Goal: Transaction & Acquisition: Purchase product/service

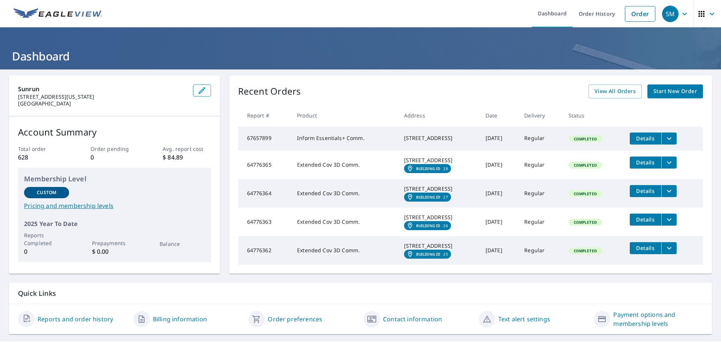
click at [661, 90] on span "Start New Order" at bounding box center [676, 91] width 44 height 9
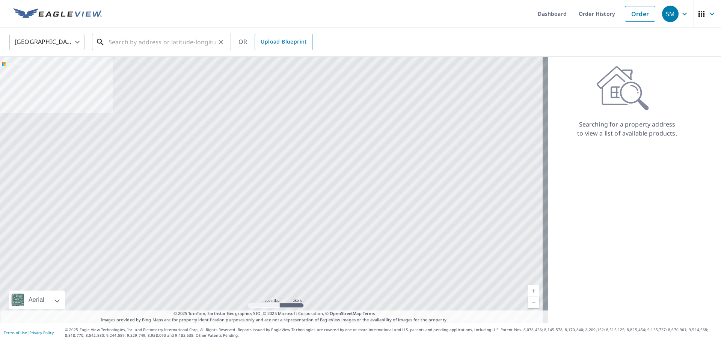
click at [137, 42] on input "text" at bounding box center [162, 42] width 107 height 21
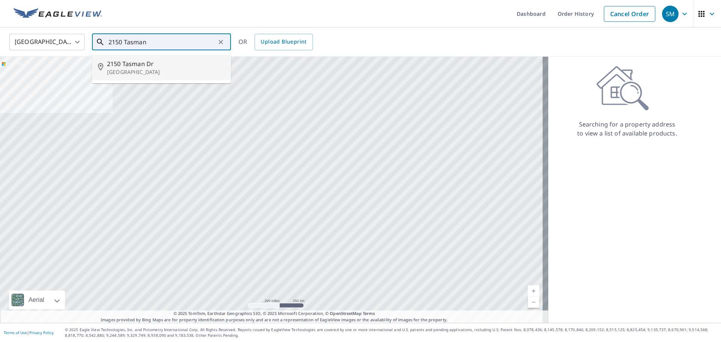
click at [141, 60] on span "2150 Tasman Dr" at bounding box center [166, 63] width 118 height 9
type input "[STREET_ADDRESS]"
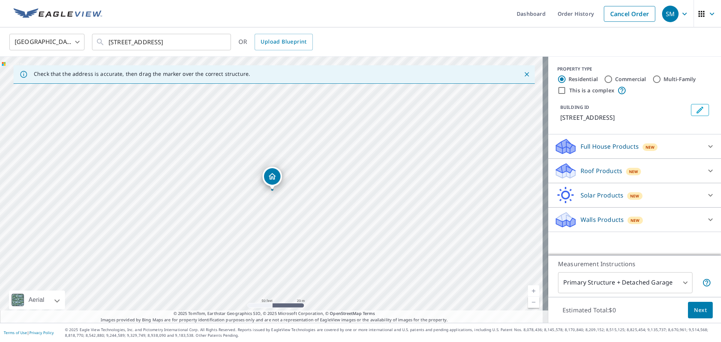
click at [604, 78] on input "Commercial" at bounding box center [608, 79] width 9 height 9
radio input "true"
type input "4"
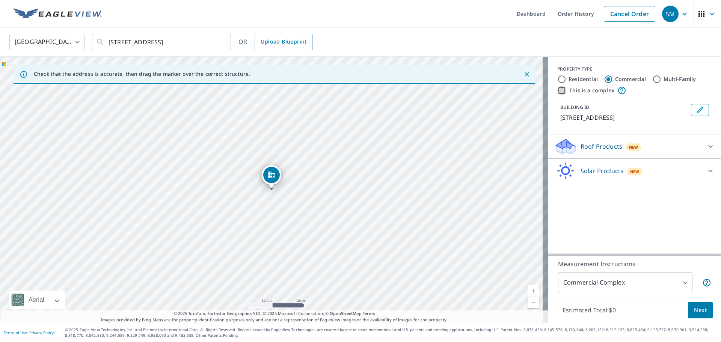
click at [557, 92] on input "This is a complex" at bounding box center [561, 90] width 9 height 9
checkbox input "true"
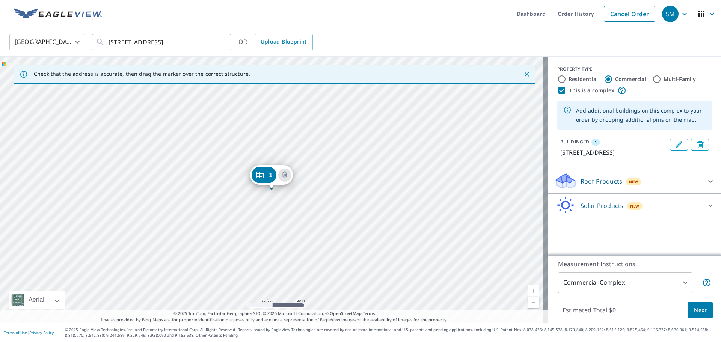
click at [706, 210] on icon at bounding box center [710, 205] width 9 height 9
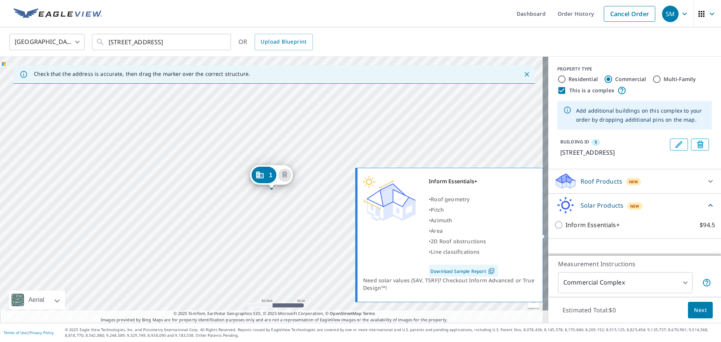
click at [554, 230] on input "Inform Essentials+ $94.5" at bounding box center [559, 225] width 11 height 9
checkbox input "true"
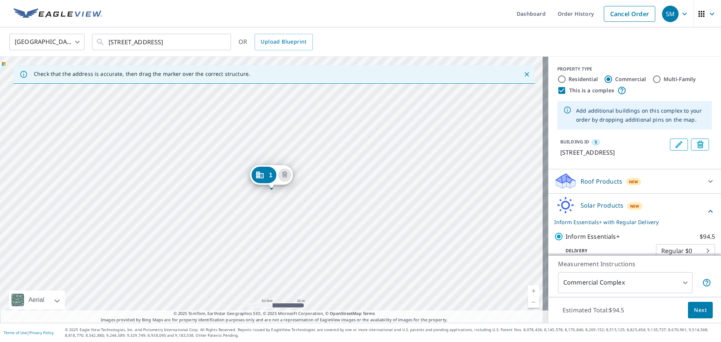
scroll to position [21, 0]
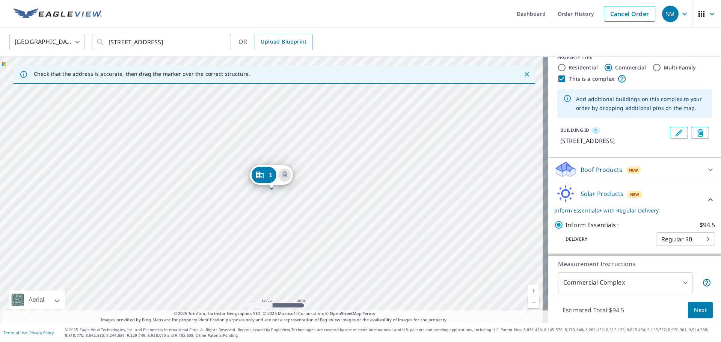
click at [678, 281] on body "SM SM Dashboard Order History Cancel Order SM [GEOGRAPHIC_DATA] [GEOGRAPHIC_DAT…" at bounding box center [360, 171] width 721 height 342
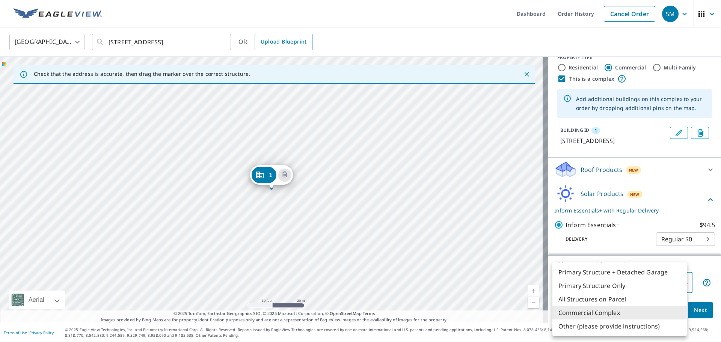
click at [613, 311] on li "Commercial Complex" at bounding box center [620, 313] width 134 height 14
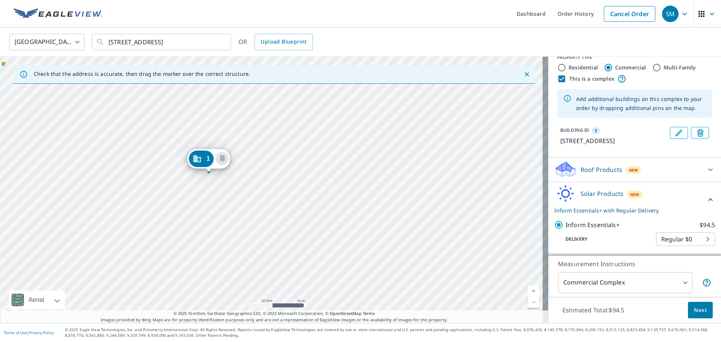
drag, startPoint x: 272, startPoint y: 187, endPoint x: 210, endPoint y: 170, distance: 64.9
click at [320, 197] on div "1 [STREET_ADDRESS]" at bounding box center [274, 190] width 548 height 266
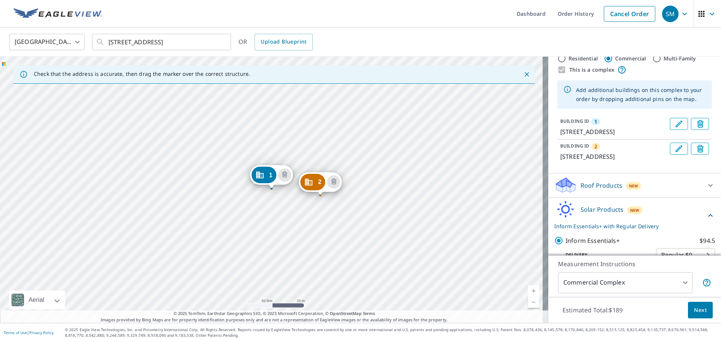
click at [341, 214] on div "2 [STREET_ADDRESS] 1 [STREET_ADDRESS]" at bounding box center [274, 190] width 548 height 266
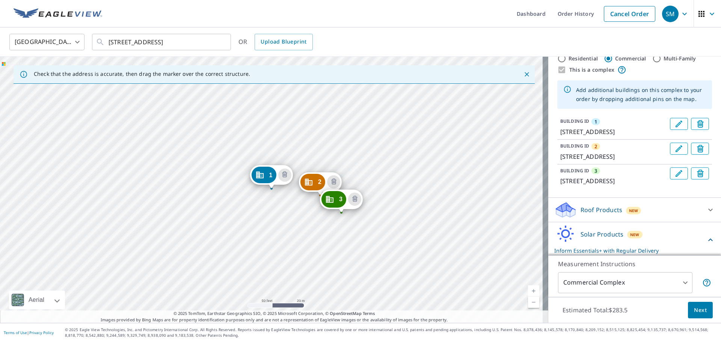
click at [277, 242] on div "2 [STREET_ADDRESS] 3 [STREET_ADDRESS] 1 [STREET_ADDRESS]" at bounding box center [274, 190] width 548 height 266
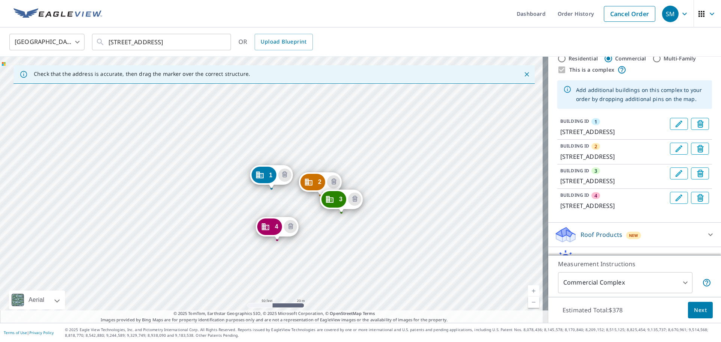
click at [277, 293] on div "2 [STREET_ADDRESS] 3 [STREET_ADDRESS] 4 [STREET_ADDRESS] 1 [STREET_ADDRESS]" at bounding box center [274, 190] width 548 height 266
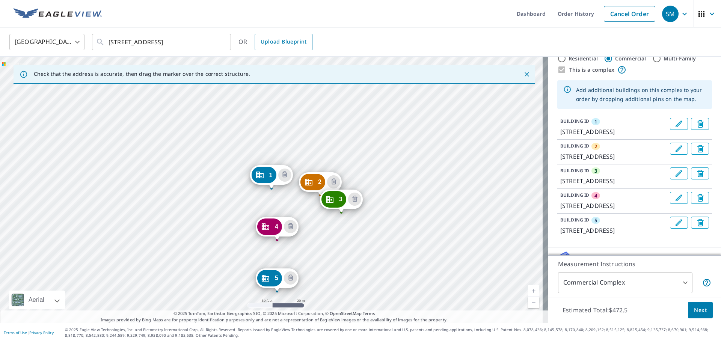
click at [358, 263] on div "2 [STREET_ADDRESS] 3 [STREET_ADDRESS] 4 [STREET_ADDRESS] 5 [STREET_ADDRESS] 1 […" at bounding box center [274, 190] width 548 height 266
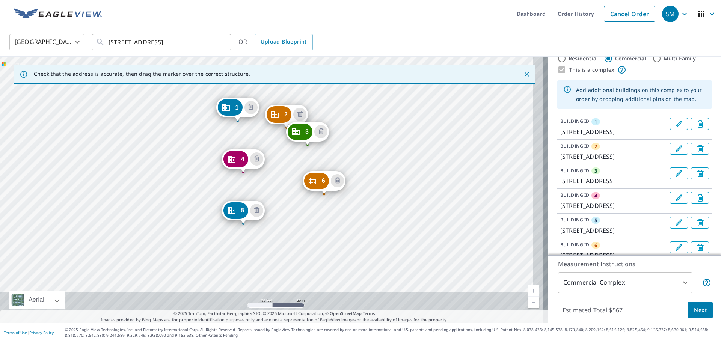
drag, startPoint x: 317, startPoint y: 234, endPoint x: 314, endPoint y: 222, distance: 12.8
click at [314, 222] on div "2 [STREET_ADDRESS] 3 [STREET_ADDRESS] 4 [STREET_ADDRESS] 5 [STREET_ADDRESS] 6 […" at bounding box center [274, 190] width 548 height 266
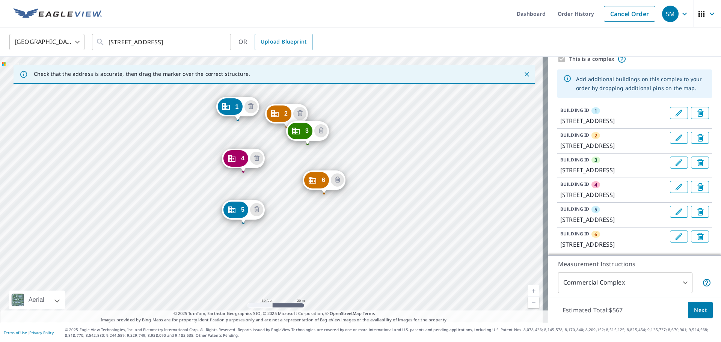
scroll to position [22, 0]
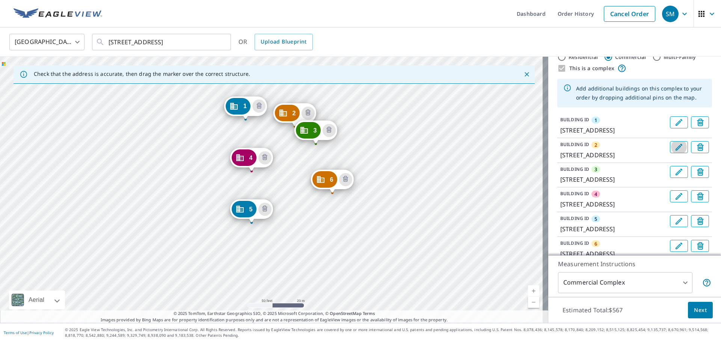
click at [675, 152] on icon "Edit building 2" at bounding box center [679, 147] width 9 height 9
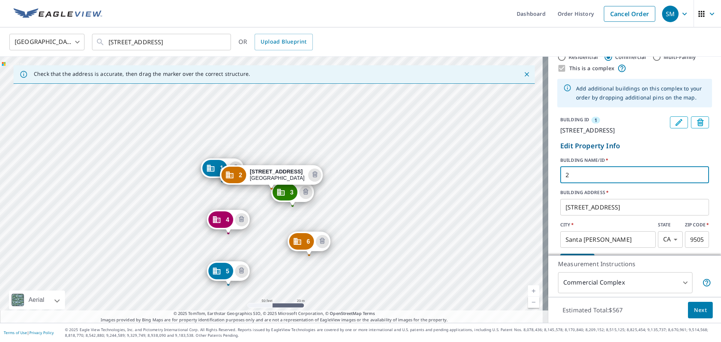
drag, startPoint x: 578, startPoint y: 183, endPoint x: 549, endPoint y: 182, distance: 28.6
click at [549, 182] on div "BUILDING ID 1 [STREET_ADDRESS] Edit Property Info BUILDING NAME/ID   * 2 ​ BUIL…" at bounding box center [634, 243] width 173 height 260
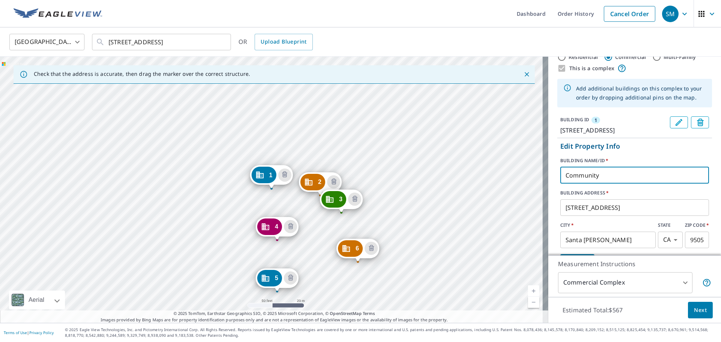
type input "Community"
click at [548, 179] on div "BUILDING ID 1 [STREET_ADDRESS] Edit Property Info BUILDING NAME/ID   * Communit…" at bounding box center [634, 243] width 173 height 260
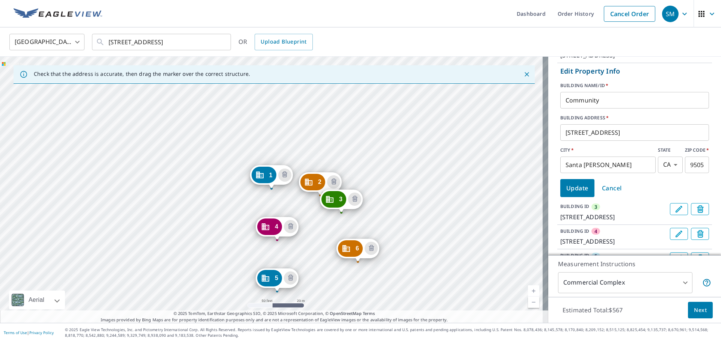
click at [583, 193] on span "Update" at bounding box center [577, 188] width 22 height 11
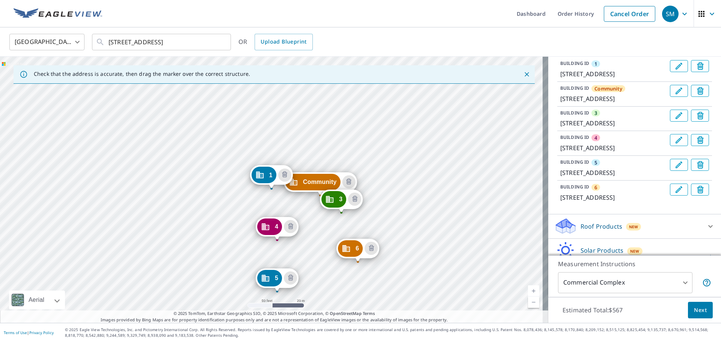
scroll to position [60, 0]
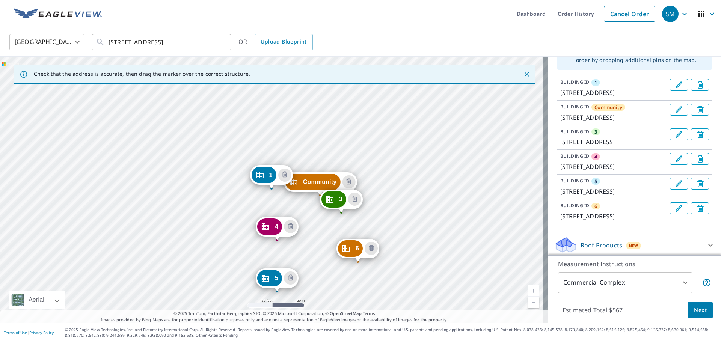
click at [672, 116] on button "Edit building Community" at bounding box center [679, 110] width 18 height 12
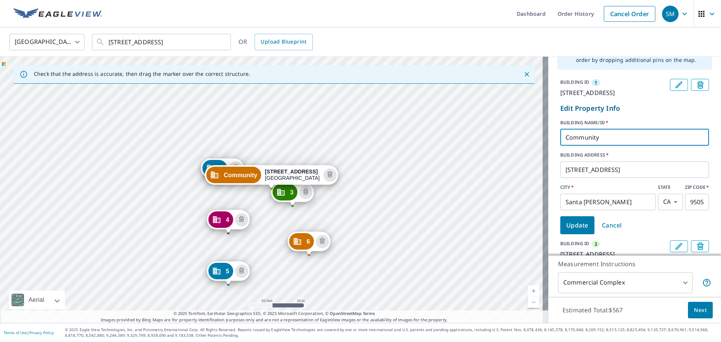
drag, startPoint x: 610, startPoint y: 152, endPoint x: 545, endPoint y: 150, distance: 64.7
click at [548, 150] on div "BUILDING ID 1 [STREET_ADDRESS] Edit Property Info BUILDING NAME/ID   * Communit…" at bounding box center [634, 206] width 173 height 260
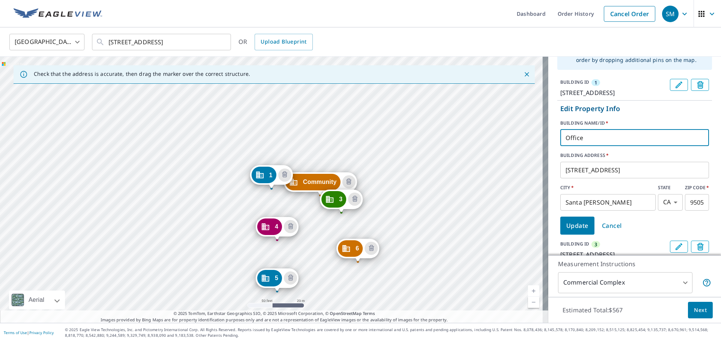
type input "Office"
click at [571, 231] on span "Update" at bounding box center [577, 226] width 22 height 11
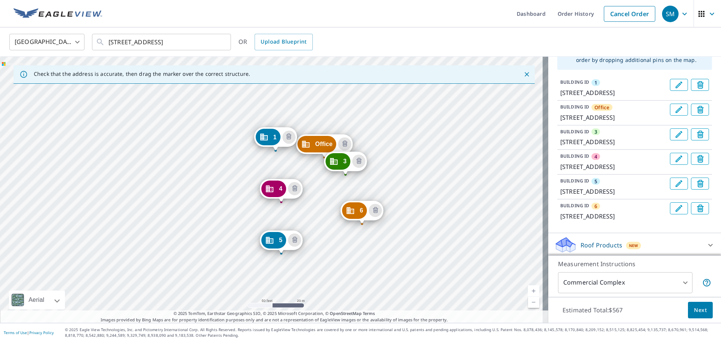
drag, startPoint x: 408, startPoint y: 196, endPoint x: 411, endPoint y: 180, distance: 16.9
click at [411, 180] on div "Office [STREET_ADDRESS] 3 [STREET_ADDRESS] 4 [STREET_ADDRESS] 5 [STREET_ADDRESS…" at bounding box center [274, 190] width 548 height 266
click at [675, 139] on icon "Edit building 3" at bounding box center [679, 134] width 9 height 9
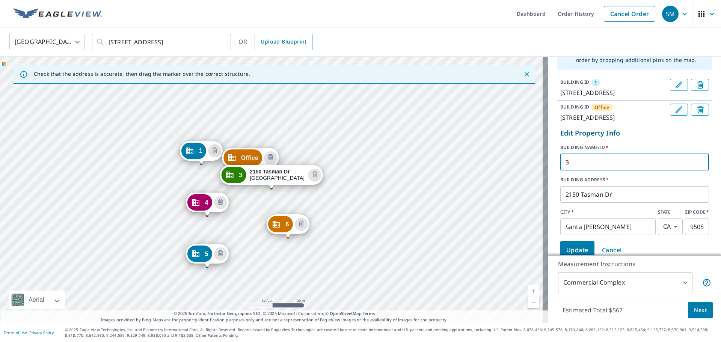
drag, startPoint x: 572, startPoint y: 181, endPoint x: 539, endPoint y: 182, distance: 32.3
click at [540, 182] on div "Check that the address is accurate, then drag the marker over the correct struc…" at bounding box center [360, 190] width 721 height 266
type input "2"
click at [630, 138] on p "Edit Property Info" at bounding box center [634, 133] width 149 height 10
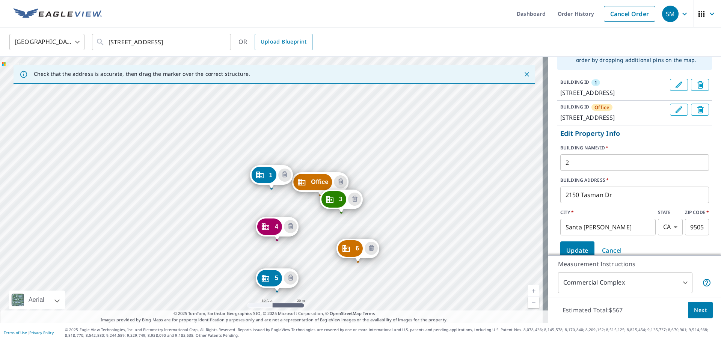
scroll to position [172, 0]
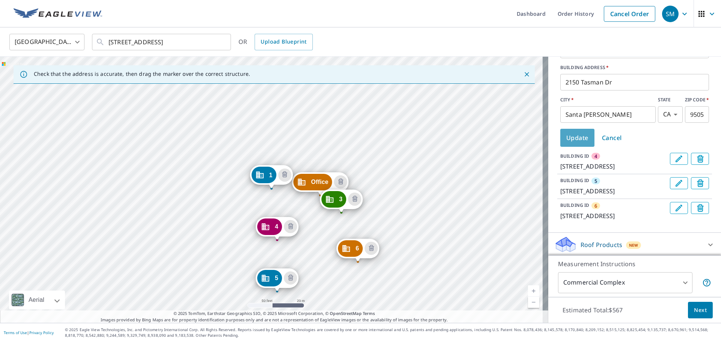
click at [577, 143] on span "Update" at bounding box center [577, 138] width 22 height 11
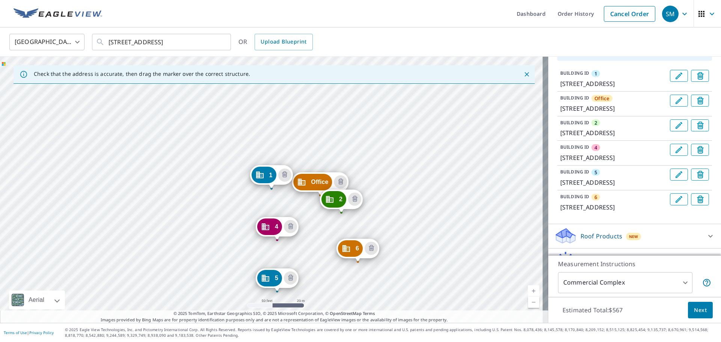
click at [670, 156] on button "Edit building 4" at bounding box center [679, 150] width 18 height 12
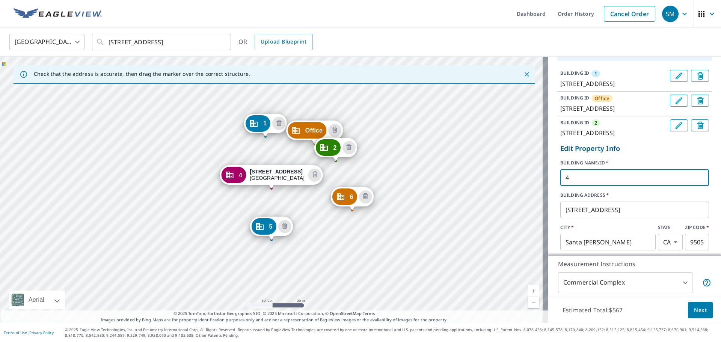
drag, startPoint x: 572, startPoint y: 201, endPoint x: 546, endPoint y: 202, distance: 25.9
click at [530, 202] on div "Check that the address is accurate, then drag the marker over the correct struc…" at bounding box center [360, 190] width 721 height 266
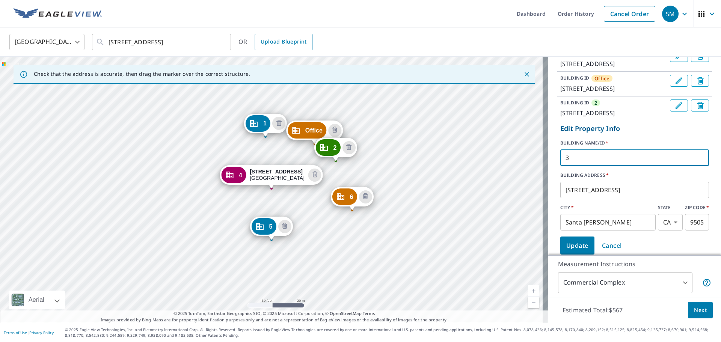
scroll to position [106, 0]
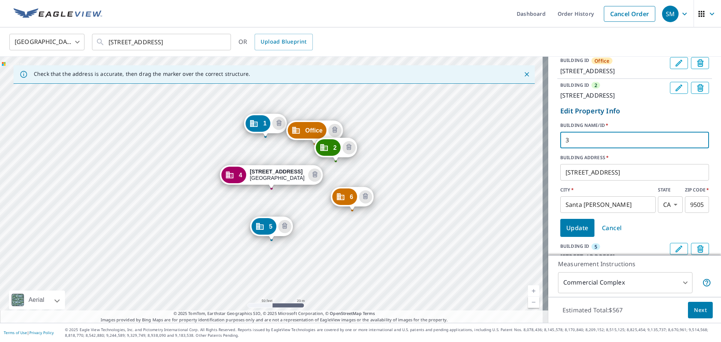
type input "3"
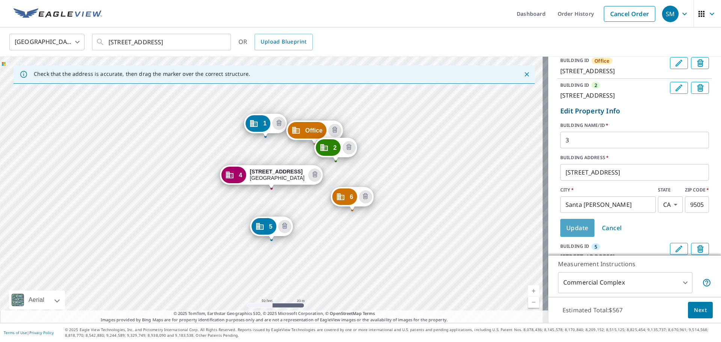
click at [574, 237] on button "Update" at bounding box center [577, 228] width 34 height 18
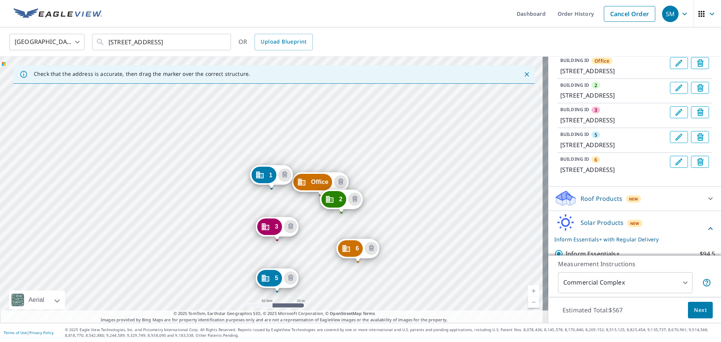
click at [675, 117] on icon "Edit building 3" at bounding box center [679, 112] width 9 height 9
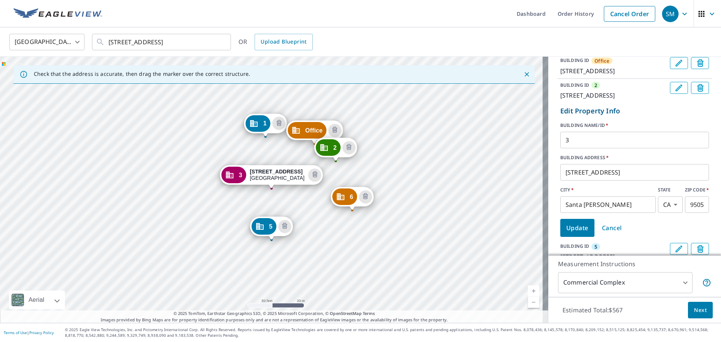
drag, startPoint x: 566, startPoint y: 170, endPoint x: 544, endPoint y: 194, distance: 32.2
click at [548, 172] on div "BUILDING ID 1 [STREET_ADDRESS] BUILDING ID Office [STREET_ADDRESS] BUILDING ID …" at bounding box center [634, 159] width 173 height 260
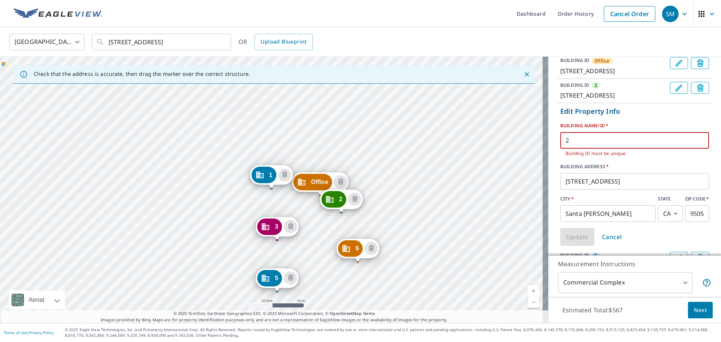
type input "2"
click at [675, 92] on icon "Edit building 2" at bounding box center [679, 87] width 9 height 9
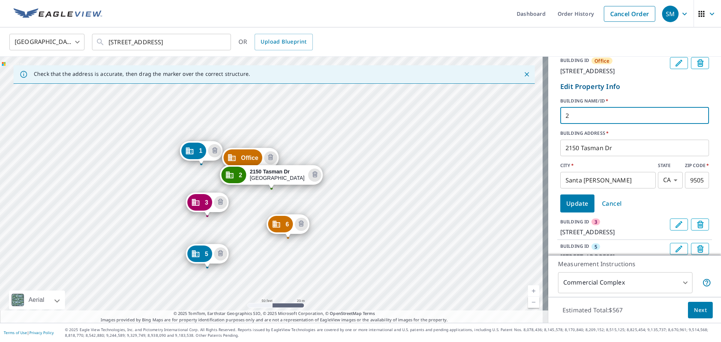
drag, startPoint x: 559, startPoint y: 136, endPoint x: 546, endPoint y: 137, distance: 12.8
click at [548, 137] on div "BUILDING ID 1 [STREET_ADDRESS] BUILDING ID Office [STREET_ADDRESS] Edit Propert…" at bounding box center [634, 159] width 173 height 260
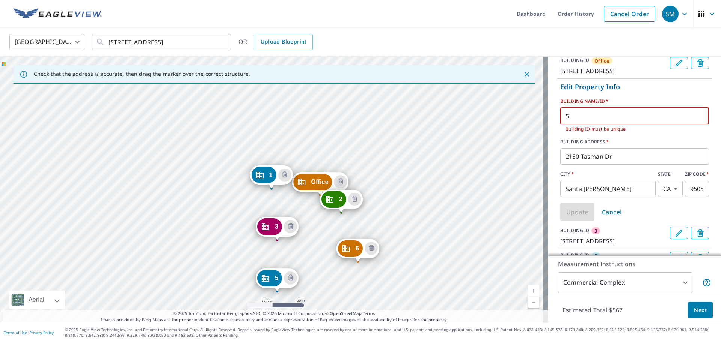
drag, startPoint x: 577, startPoint y: 133, endPoint x: 555, endPoint y: 134, distance: 21.4
click at [560, 127] on input "5" at bounding box center [634, 116] width 149 height 21
type input "6"
click at [630, 221] on div "Update Cancel" at bounding box center [634, 212] width 149 height 18
click at [603, 218] on span "Cancel" at bounding box center [612, 212] width 20 height 11
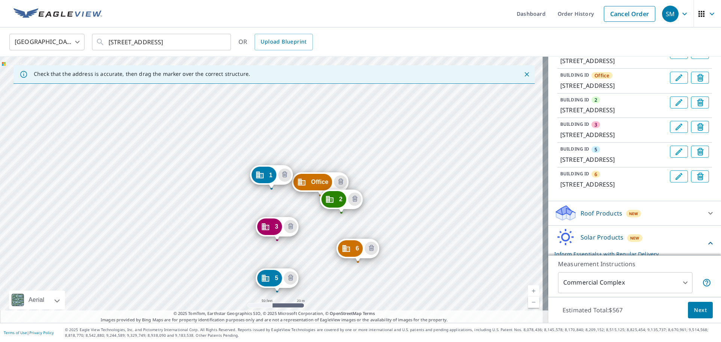
scroll to position [77, 0]
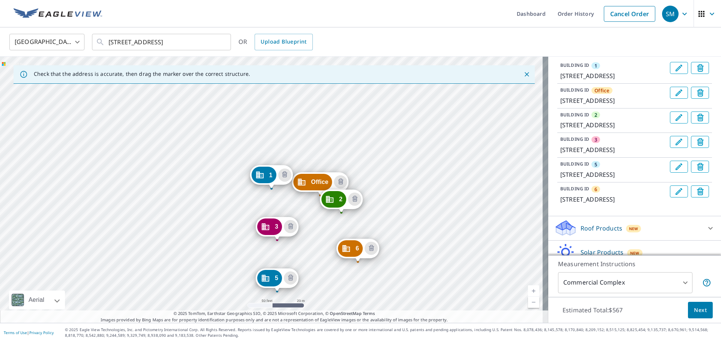
click at [670, 124] on button "Edit building 2" at bounding box center [679, 118] width 18 height 12
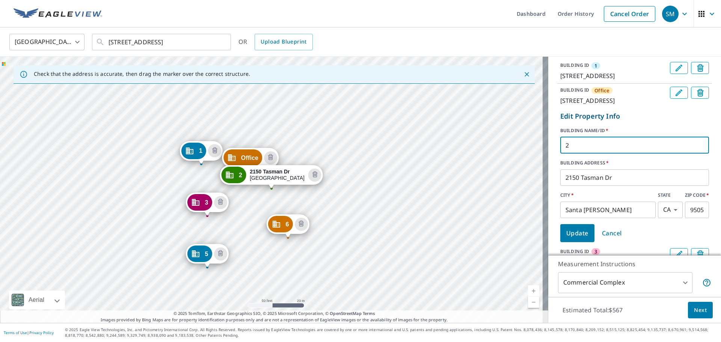
drag, startPoint x: 583, startPoint y: 165, endPoint x: 559, endPoint y: 165, distance: 24.0
click at [560, 156] on input "2" at bounding box center [634, 145] width 149 height 21
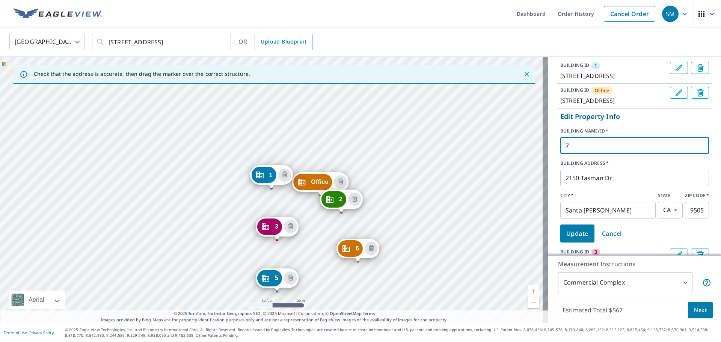
type input "7"
click at [579, 239] on span "Update" at bounding box center [577, 233] width 22 height 11
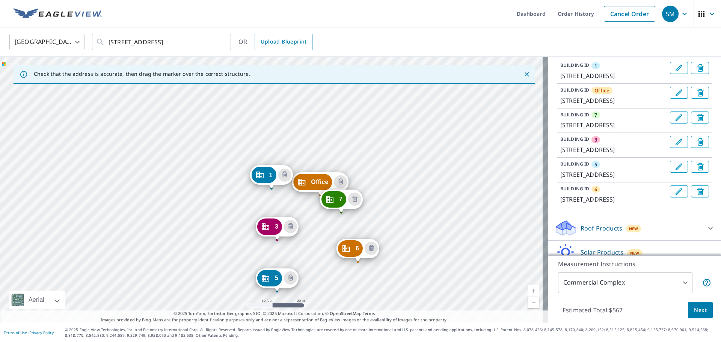
click at [675, 147] on icon "Edit building 3" at bounding box center [679, 141] width 9 height 9
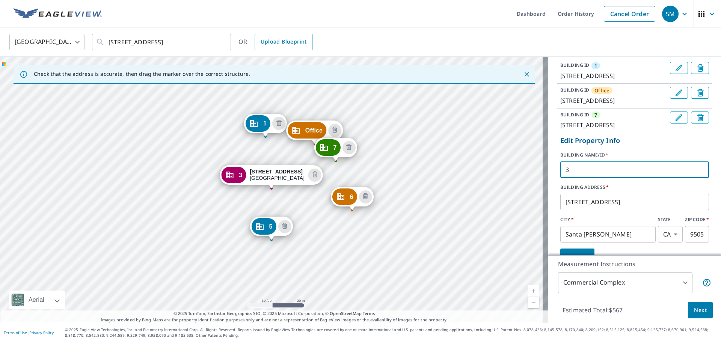
drag, startPoint x: 573, startPoint y: 194, endPoint x: 541, endPoint y: 194, distance: 32.7
click at [542, 194] on div "Check that the address is accurate, then drag the marker over the correct struc…" at bounding box center [360, 190] width 721 height 266
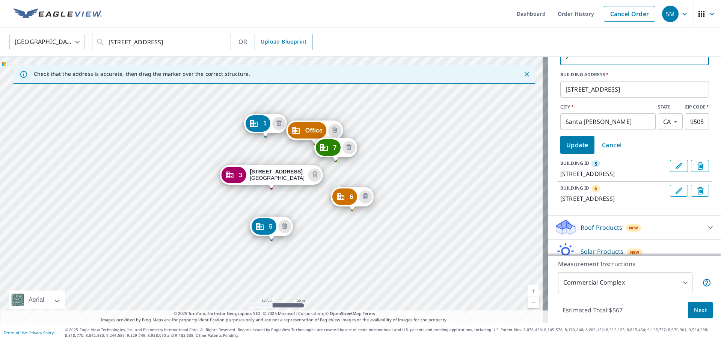
type input "2"
click at [579, 150] on span "Update" at bounding box center [577, 145] width 22 height 11
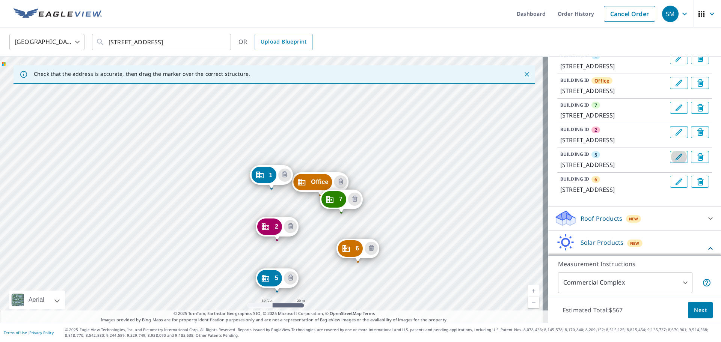
click at [675, 162] on icon "Edit building 5" at bounding box center [679, 157] width 9 height 9
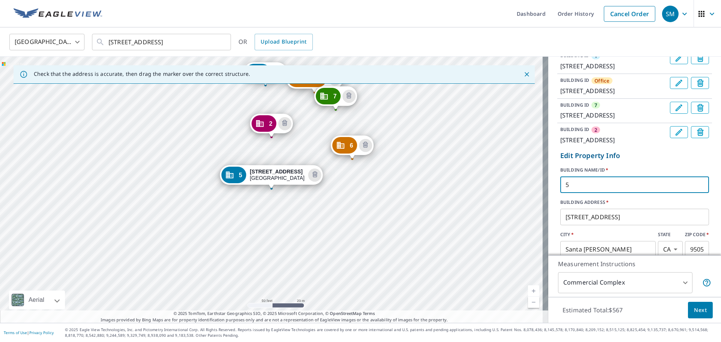
drag, startPoint x: 550, startPoint y: 221, endPoint x: 542, endPoint y: 220, distance: 7.5
click at [542, 221] on div "Check that the address is accurate, then drag the marker over the correct struc…" at bounding box center [360, 190] width 721 height 266
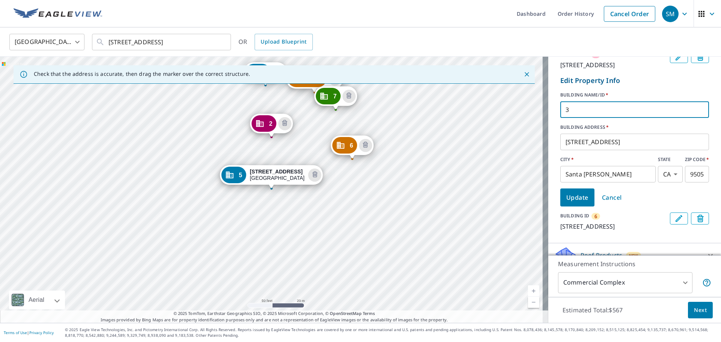
type input "3"
click at [566, 203] on span "Update" at bounding box center [577, 197] width 22 height 11
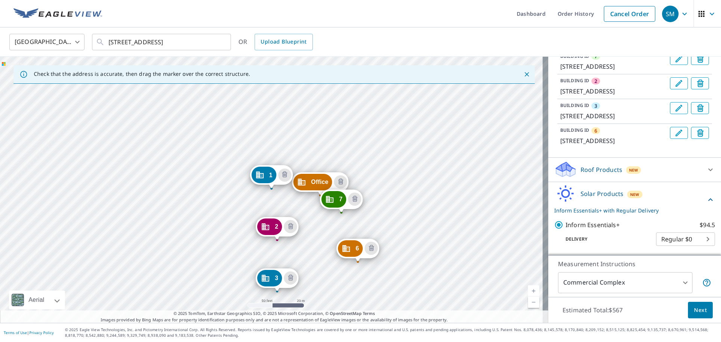
scroll to position [77, 0]
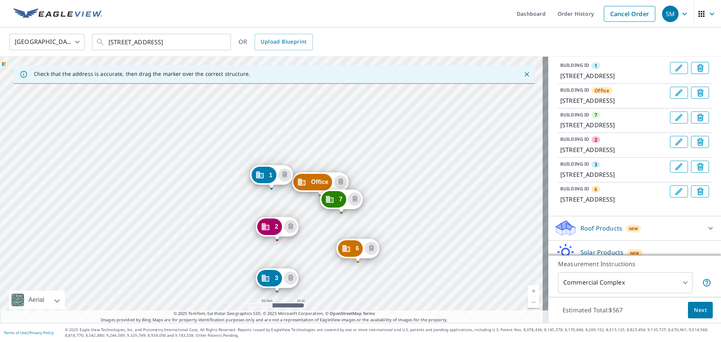
click at [675, 196] on icon "Edit building 6" at bounding box center [679, 191] width 9 height 9
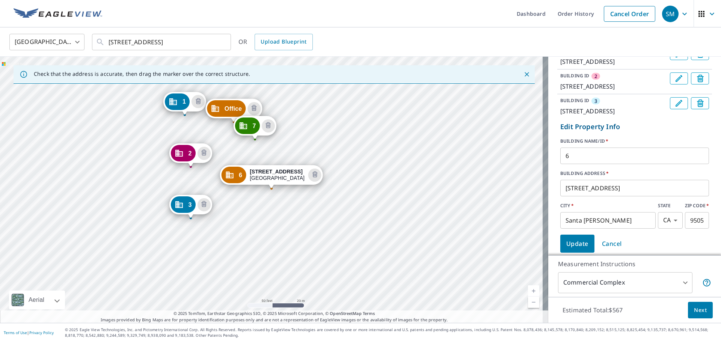
scroll to position [189, 0]
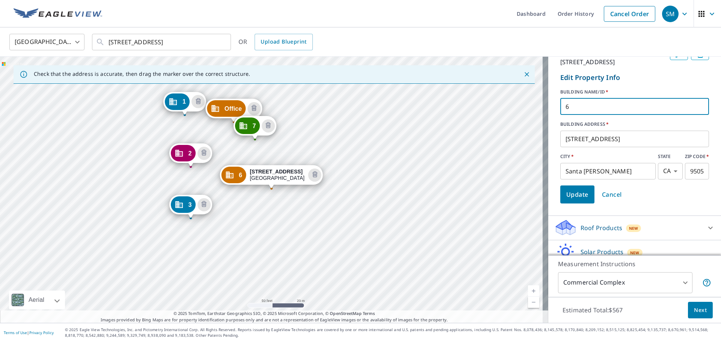
drag, startPoint x: 573, startPoint y: 153, endPoint x: 552, endPoint y: 154, distance: 21.1
click at [557, 154] on form "Edit Property Info BUILDING NAME/ID   * 6 ​ BUILDING ADDRESS   * [STREET_ADDRES…" at bounding box center [634, 137] width 155 height 137
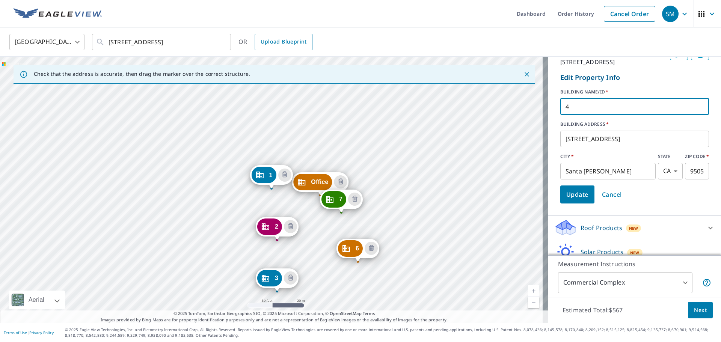
type input "4"
click at [570, 200] on span "Update" at bounding box center [577, 194] width 22 height 11
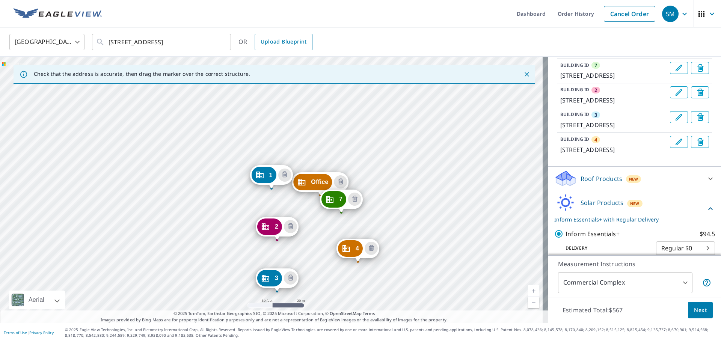
scroll to position [114, 0]
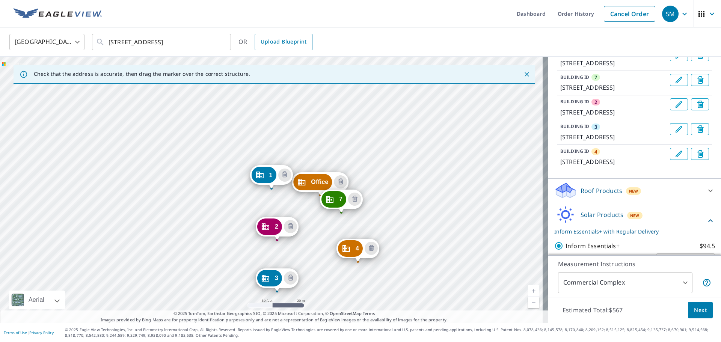
click at [675, 85] on icon "Edit building 7" at bounding box center [679, 80] width 9 height 9
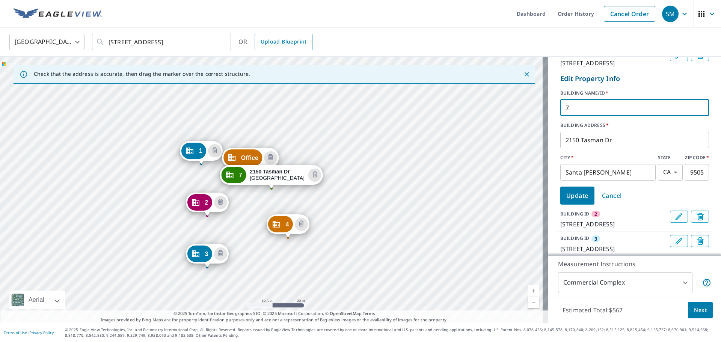
drag, startPoint x: 575, startPoint y: 130, endPoint x: 542, endPoint y: 130, distance: 33.4
click at [542, 130] on div "Check that the address is accurate, then drag the marker over the correct struc…" at bounding box center [360, 190] width 721 height 266
type input "5"
click at [574, 201] on span "Update" at bounding box center [577, 195] width 22 height 11
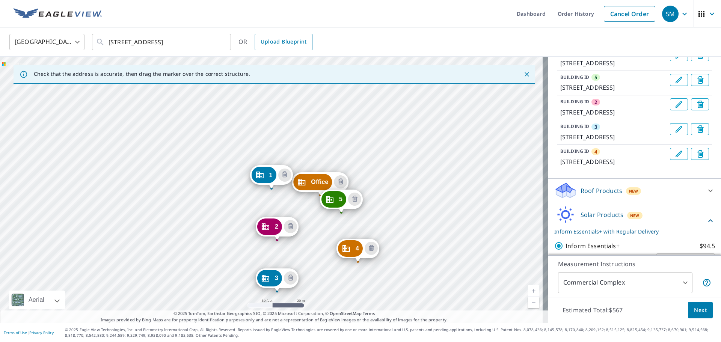
click at [198, 173] on div "Office [STREET_ADDRESS] 5 [STREET_ADDRESS] 2 [STREET_ADDRESS] 3 [STREET_ADDRESS…" at bounding box center [274, 190] width 548 height 266
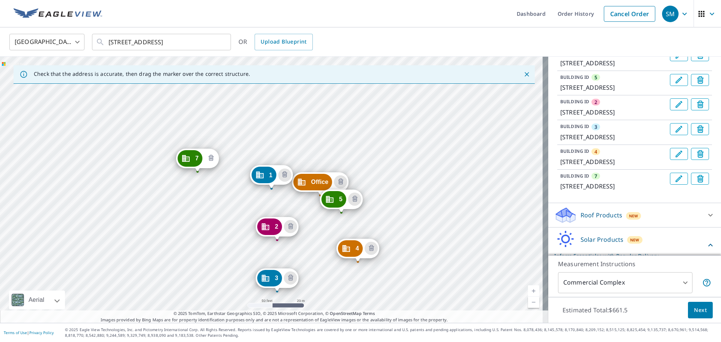
click at [210, 162] on icon "Delete building 7" at bounding box center [211, 158] width 9 height 9
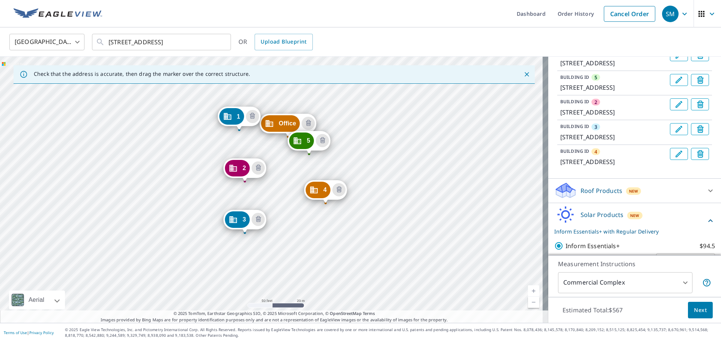
drag, startPoint x: 207, startPoint y: 220, endPoint x: 175, endPoint y: 162, distance: 66.9
click at [175, 162] on div "Office [STREET_ADDRESS] 5 [STREET_ADDRESS] 2 [STREET_ADDRESS] 3 [STREET_ADDRESS…" at bounding box center [274, 190] width 548 height 266
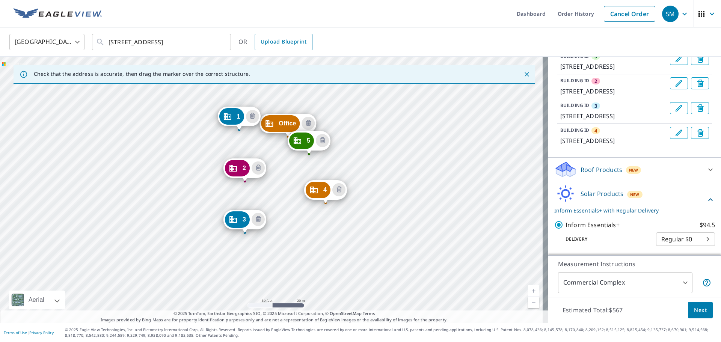
scroll to position [189, 0]
click at [696, 314] on span "Next" at bounding box center [700, 310] width 13 height 9
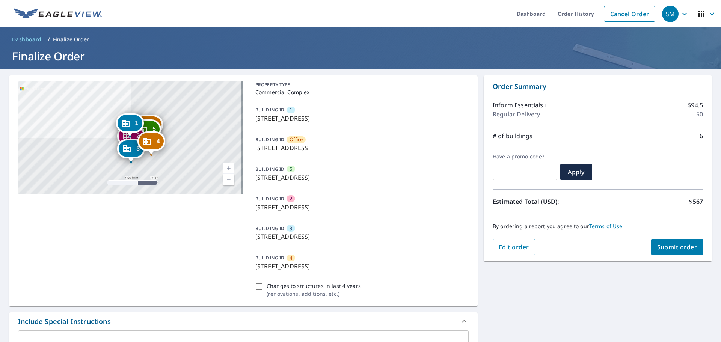
click at [229, 169] on link "Current Level 17, Zoom In" at bounding box center [228, 168] width 11 height 11
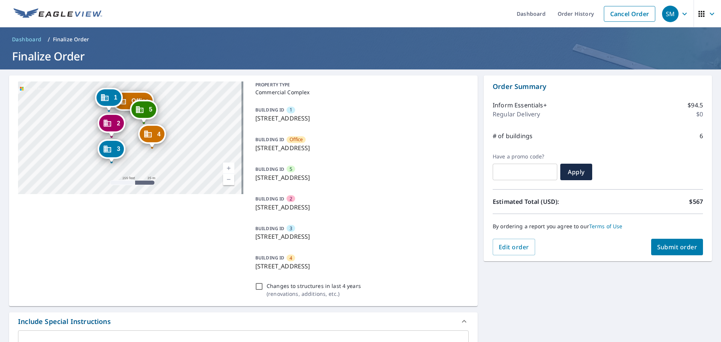
drag, startPoint x: 198, startPoint y: 134, endPoint x: 183, endPoint y: 119, distance: 21.5
click at [183, 119] on div "Office [STREET_ADDRESS] 5 [STREET_ADDRESS] 2 [STREET_ADDRESS] 3 [STREET_ADDRESS…" at bounding box center [130, 138] width 225 height 113
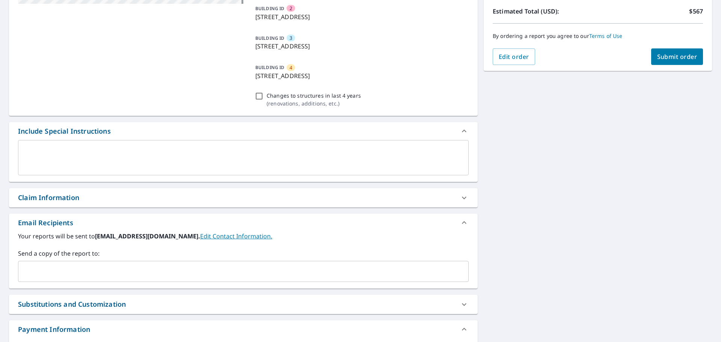
scroll to position [225, 0]
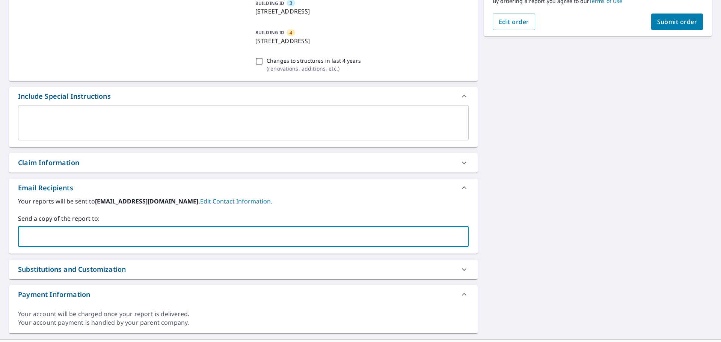
click at [94, 237] on input "text" at bounding box center [237, 237] width 433 height 14
type input "finulent-commercial"
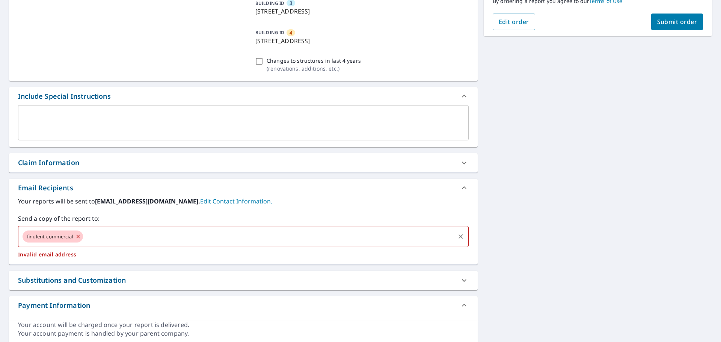
click at [78, 236] on icon at bounding box center [78, 237] width 6 height 8
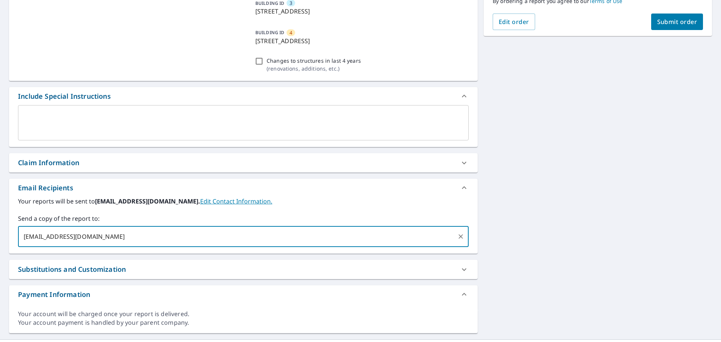
click at [72, 237] on input "[EMAIL_ADDRESS][DOMAIN_NAME]" at bounding box center [237, 237] width 433 height 14
type input "[EMAIL_ADDRESS][DOMAIN_NAME]"
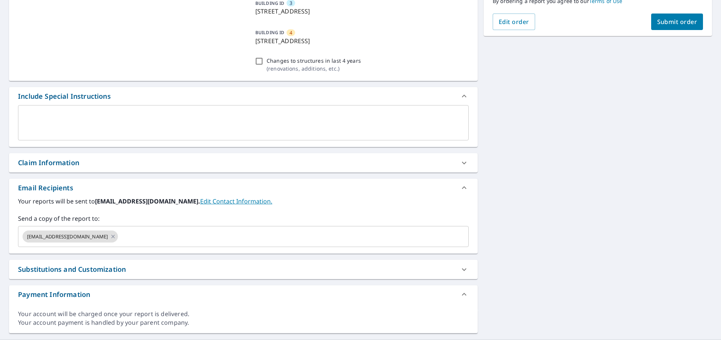
click at [546, 227] on div "Office [STREET_ADDRESS] 5 [STREET_ADDRESS] 2 [STREET_ADDRESS] 3 [STREET_ADDRESS…" at bounding box center [360, 91] width 721 height 495
click at [200, 204] on link "Edit Contact Information." at bounding box center [236, 201] width 72 height 8
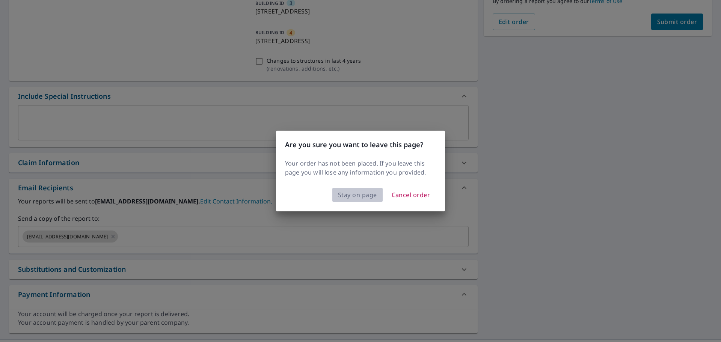
click at [366, 198] on span "Stay on page" at bounding box center [357, 195] width 39 height 11
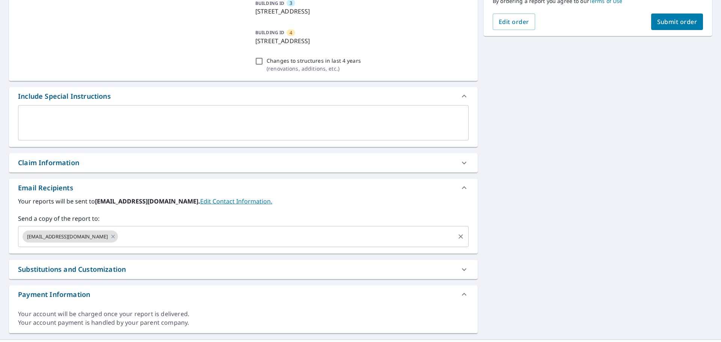
click at [208, 237] on input "text" at bounding box center [286, 237] width 335 height 14
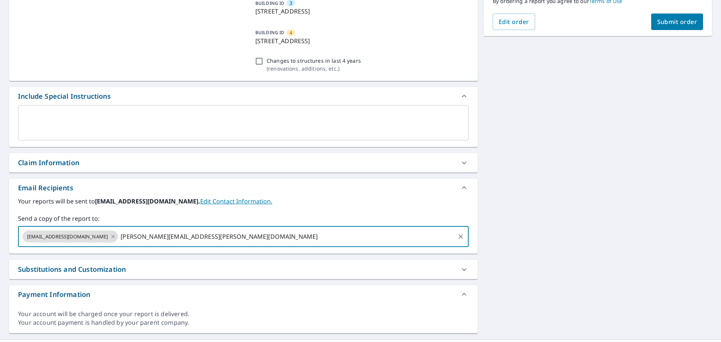
type input "[PERSON_NAME][EMAIL_ADDRESS][PERSON_NAME][DOMAIN_NAME]"
click at [572, 220] on div "Office [STREET_ADDRESS] 5 [STREET_ADDRESS] 2 [STREET_ADDRESS] 3 [STREET_ADDRESS…" at bounding box center [360, 91] width 721 height 495
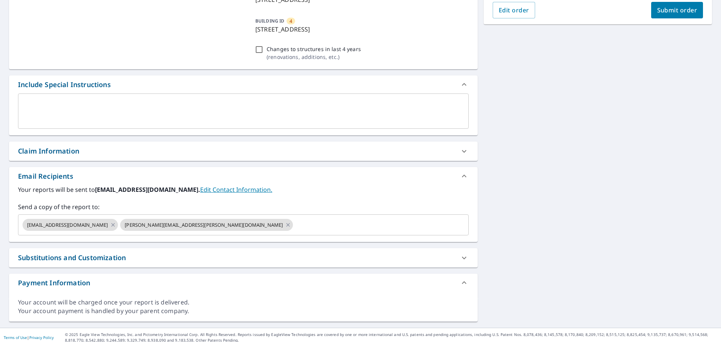
scroll to position [242, 0]
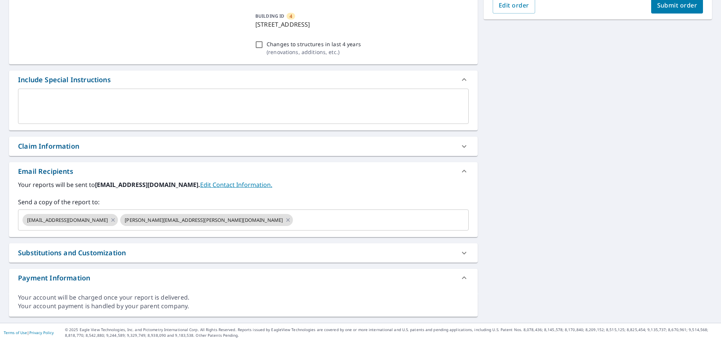
click at [461, 251] on icon at bounding box center [464, 253] width 9 height 9
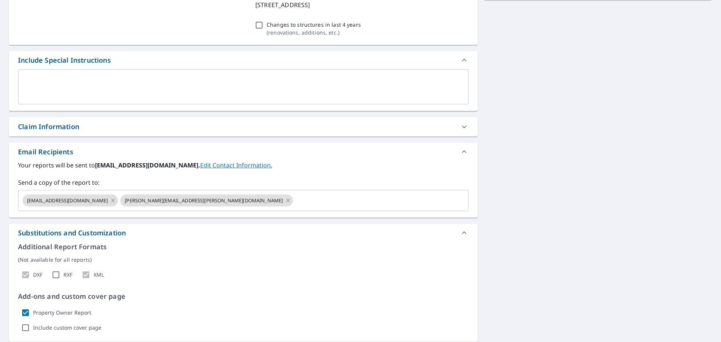
scroll to position [228, 0]
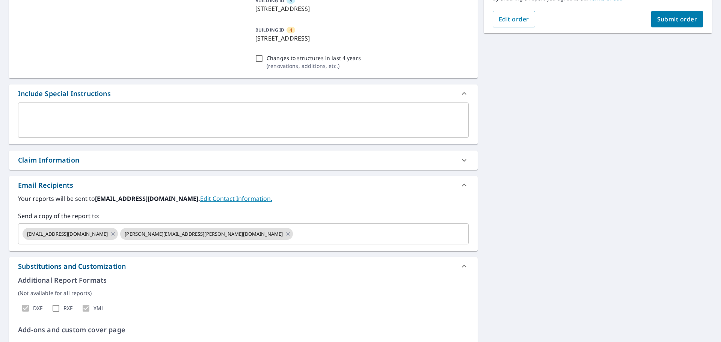
click at [96, 122] on textarea at bounding box center [243, 120] width 440 height 21
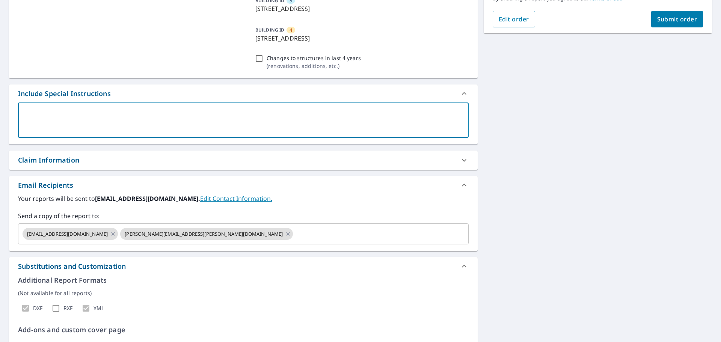
type textarea "R"
type textarea "x"
type textarea "Ri"
type textarea "x"
type textarea "Riv"
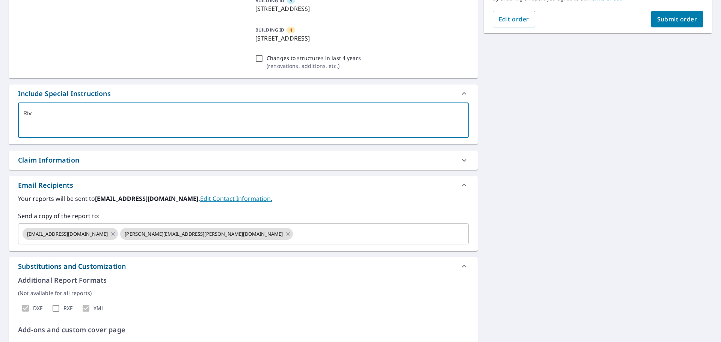
type textarea "x"
type textarea "Rive"
type textarea "x"
type textarea "River"
type textarea "x"
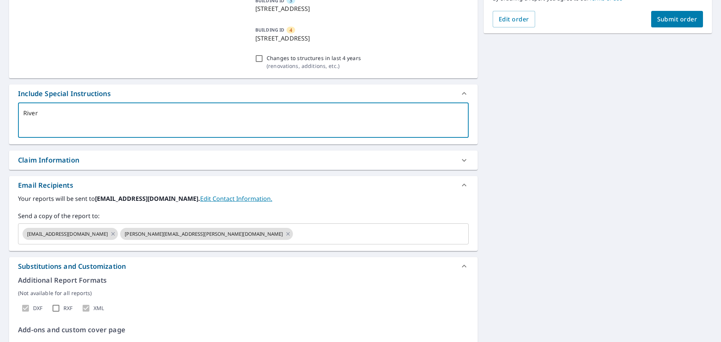
type textarea "Riverw"
type textarea "x"
type textarea "Riverwo"
type textarea "x"
type textarea "Riverwoo"
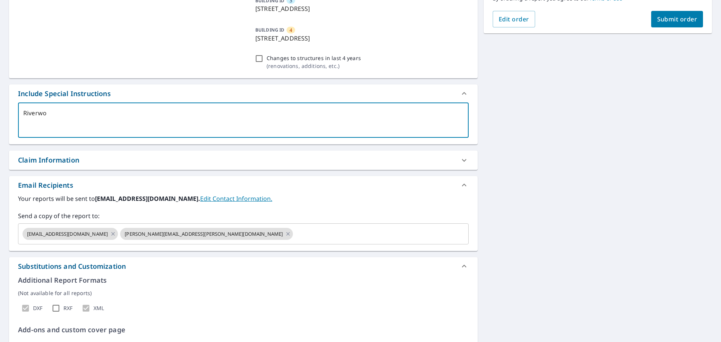
type textarea "x"
type textarea "Riverwood"
type textarea "x"
type textarea "Riverwood"
type textarea "x"
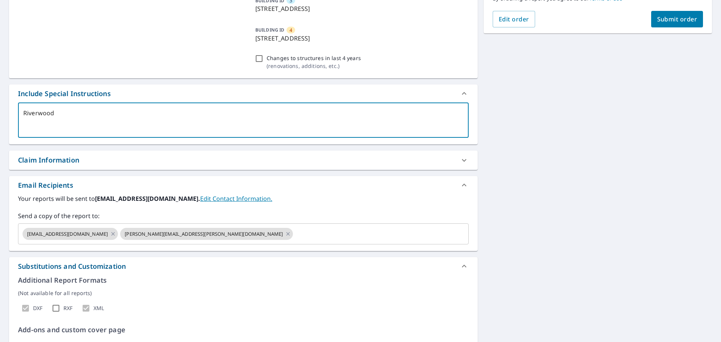
type textarea "Riverwood C"
type textarea "x"
type textarea "Riverwood Co"
type textarea "x"
type textarea "Riverwood Cov"
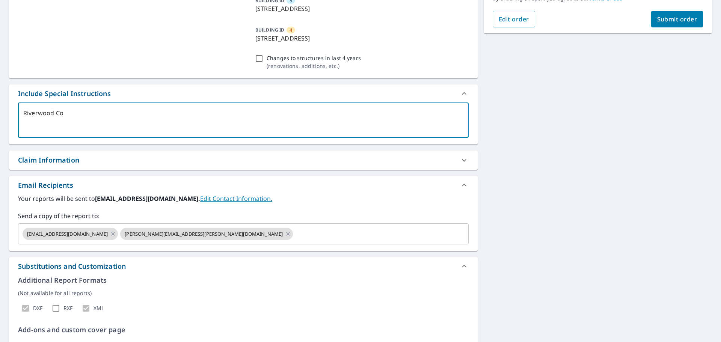
type textarea "x"
type textarea "[GEOGRAPHIC_DATA]"
type textarea "x"
type textarea "[GEOGRAPHIC_DATA]"
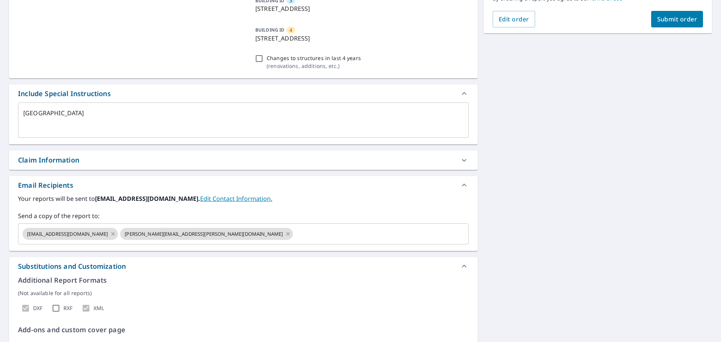
drag, startPoint x: 73, startPoint y: 109, endPoint x: 56, endPoint y: 112, distance: 17.2
click at [56, 112] on div "[GEOGRAPHIC_DATA] x ​" at bounding box center [243, 120] width 451 height 35
type textarea "x"
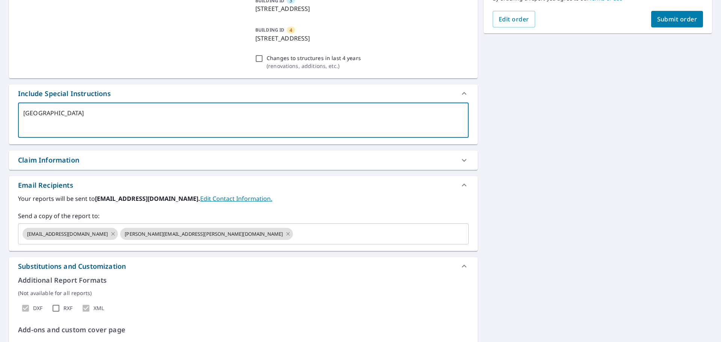
drag, startPoint x: 56, startPoint y: 112, endPoint x: 71, endPoint y: 115, distance: 15.0
click at [71, 115] on textarea "[GEOGRAPHIC_DATA]" at bounding box center [243, 120] width 440 height 21
type textarea "Riverwood G"
type textarea "x"
type textarea "Riverwood Go"
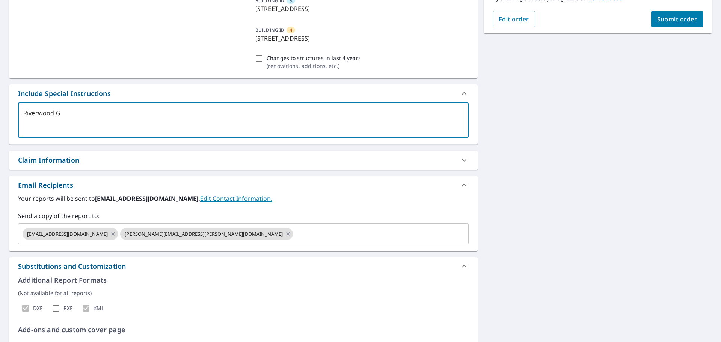
type textarea "x"
type textarea "Riverwood Gov"
type textarea "x"
type textarea "Riverwood [PERSON_NAME]"
type textarea "x"
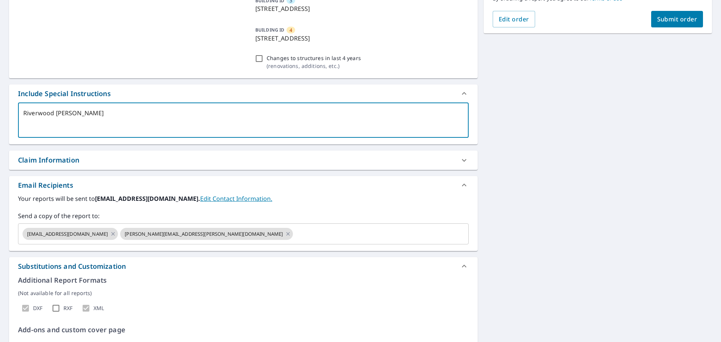
type textarea "Riverwood [PERSON_NAME]"
click at [497, 121] on div "Office [STREET_ADDRESS] 5 [STREET_ADDRESS] 2 [STREET_ADDRESS] 3 [STREET_ADDRESS…" at bounding box center [360, 138] width 721 height 594
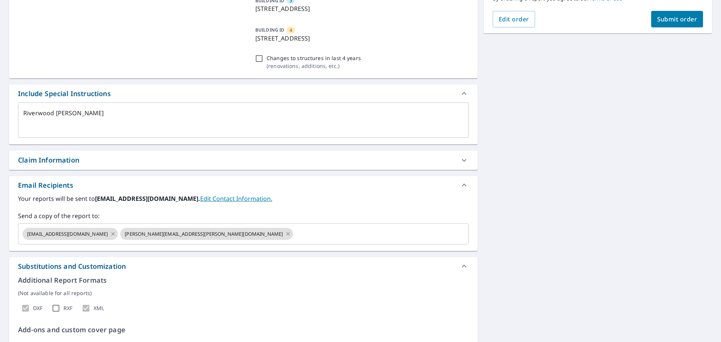
type textarea "x"
click at [150, 113] on textarea "Riverwood [PERSON_NAME]" at bounding box center [243, 120] width 440 height 21
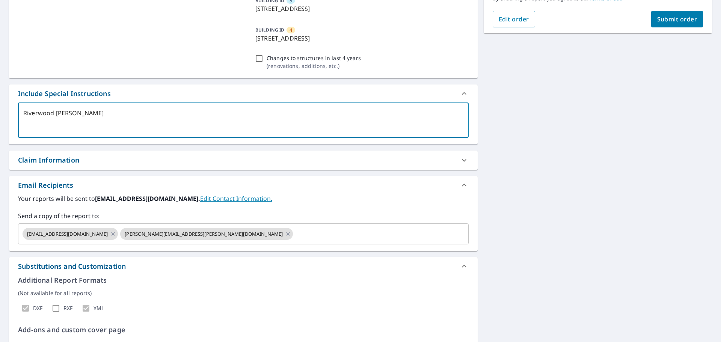
type textarea "Riverwood [PERSON_NAME]"
type textarea "x"
type textarea "Riverwood [PERSON_NAME] P"
type textarea "x"
type textarea "Riverwood [PERSON_NAME]"
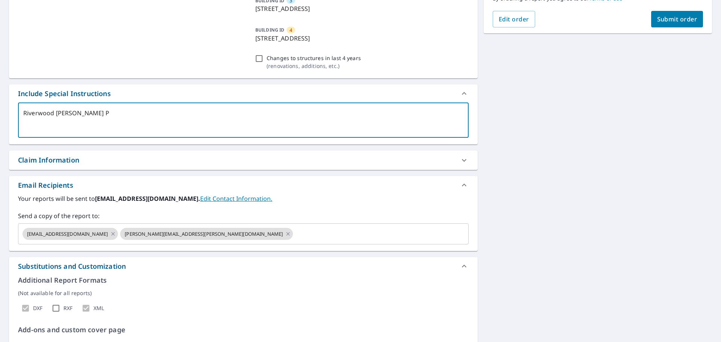
type textarea "x"
type textarea "Riverwood [PERSON_NAME]"
type textarea "x"
type textarea "Riverwood [PERSON_NAME] r"
type textarea "x"
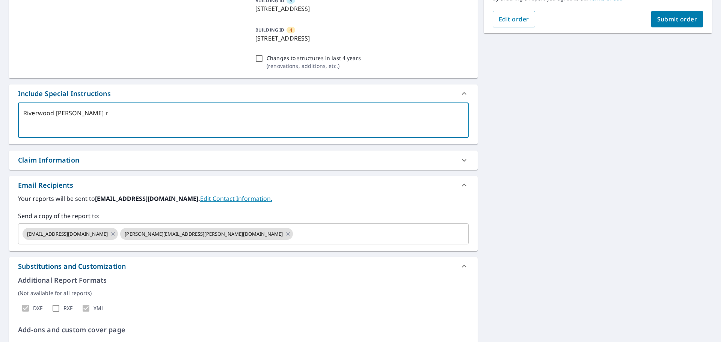
type textarea "Riverwood [PERSON_NAME] re"
type textarea "x"
type textarea "Riverwood [PERSON_NAME] [PERSON_NAME]"
type textarea "x"
type textarea "Riverwood [PERSON_NAME] retr"
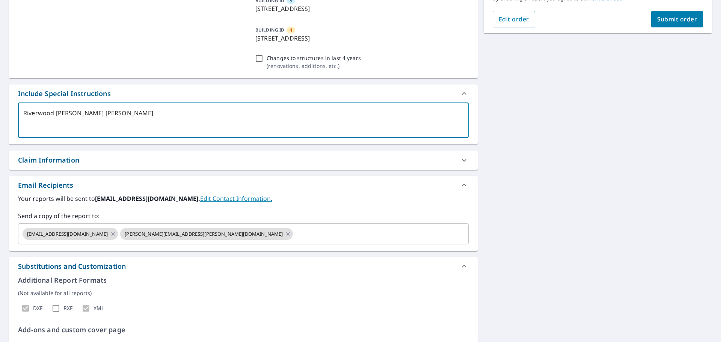
type textarea "x"
type textarea "Riverwood [PERSON_NAME] retro"
type textarea "x"
type textarea "Riverwood [PERSON_NAME] retro"
click at [537, 148] on div "Office [STREET_ADDRESS] 5 [STREET_ADDRESS] 2 [STREET_ADDRESS] 3 [STREET_ADDRESS…" at bounding box center [360, 138] width 721 height 594
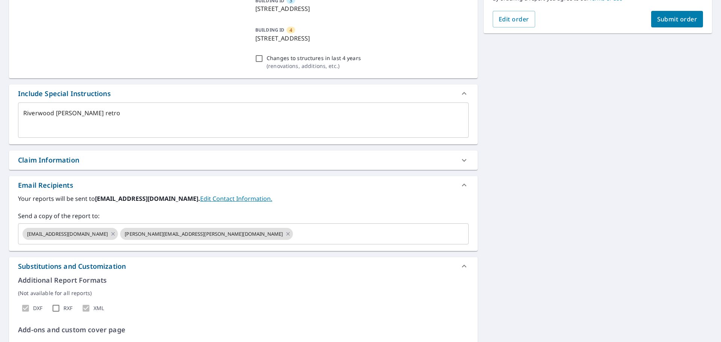
type textarea "x"
click at [165, 115] on textarea "Riverwood [PERSON_NAME] retro" at bounding box center [243, 120] width 440 height 21
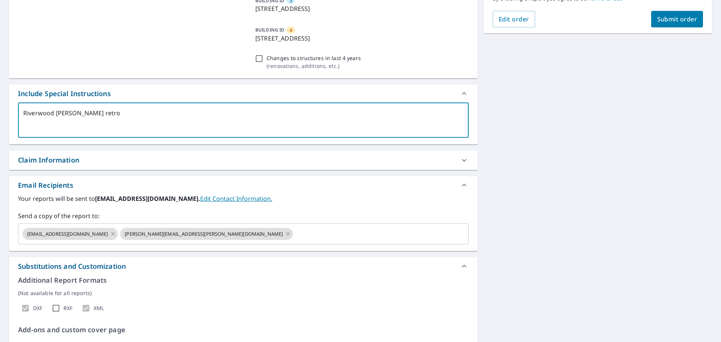
type textarea "Riverwood [PERSON_NAME] retr"
type textarea "x"
type textarea "Riverwood [PERSON_NAME] [PERSON_NAME]"
type textarea "x"
type textarea "Riverwood [PERSON_NAME] re"
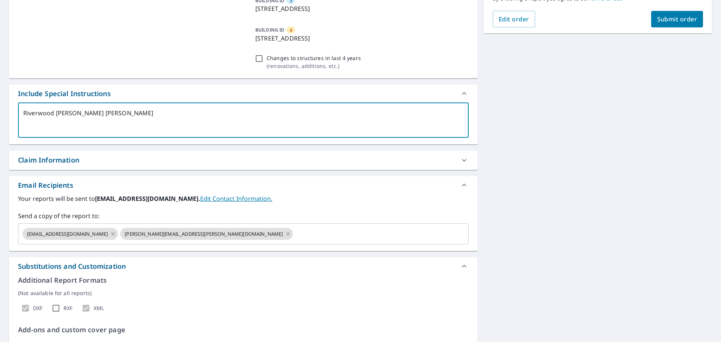
type textarea "x"
type textarea "Riverwood [PERSON_NAME] r"
type textarea "x"
type textarea "Riverwood [PERSON_NAME]"
type textarea "x"
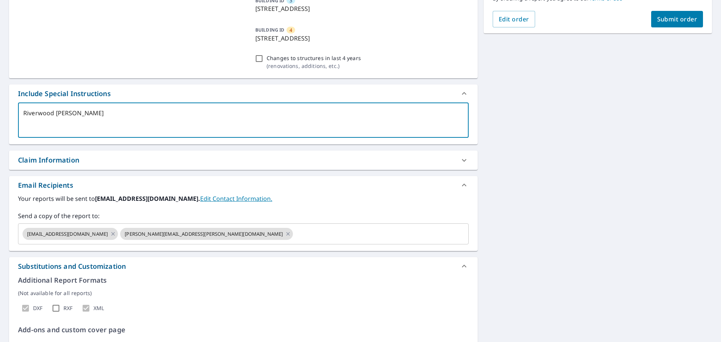
type textarea "Riverwood [PERSON_NAME]"
type textarea "x"
type textarea "Riverwood [PERSON_NAME]"
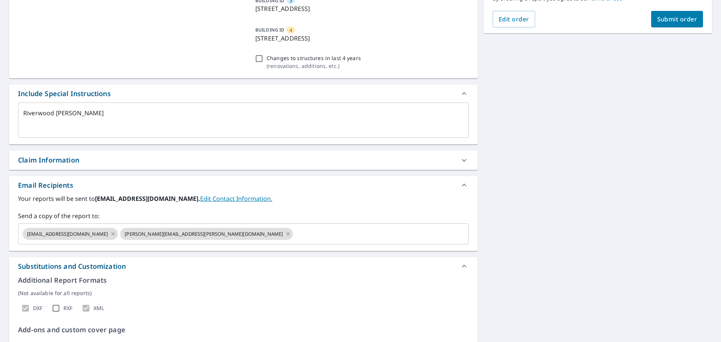
click at [522, 140] on div "Office [STREET_ADDRESS] 5 [STREET_ADDRESS] 2 [STREET_ADDRESS] 3 [STREET_ADDRESS…" at bounding box center [360, 138] width 721 height 594
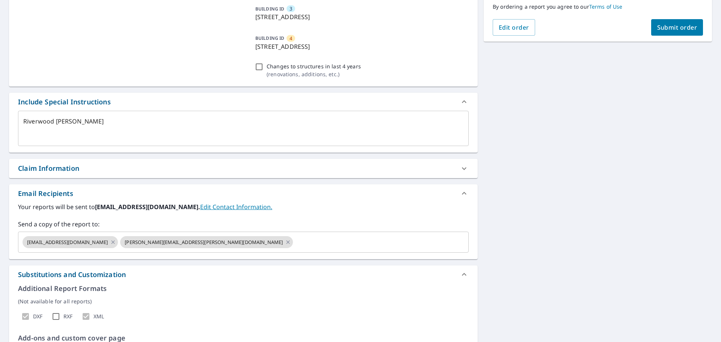
scroll to position [225, 0]
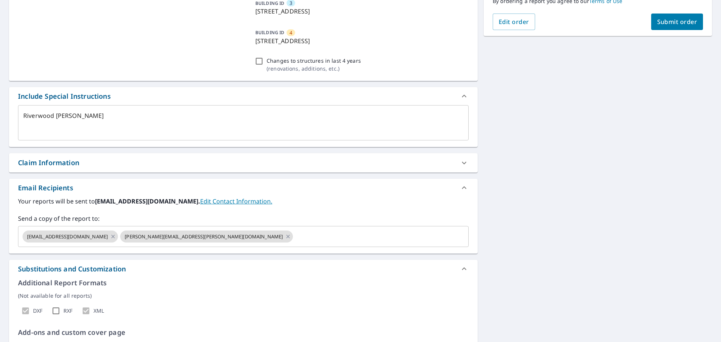
click at [463, 163] on icon at bounding box center [464, 163] width 9 height 9
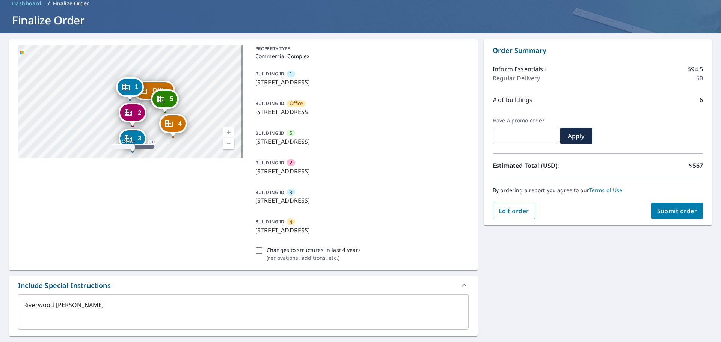
scroll to position [0, 0]
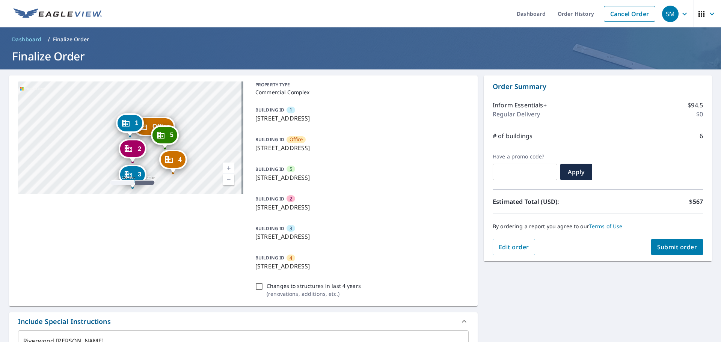
click at [677, 246] on span "Submit order" at bounding box center [677, 247] width 40 height 8
type textarea "x"
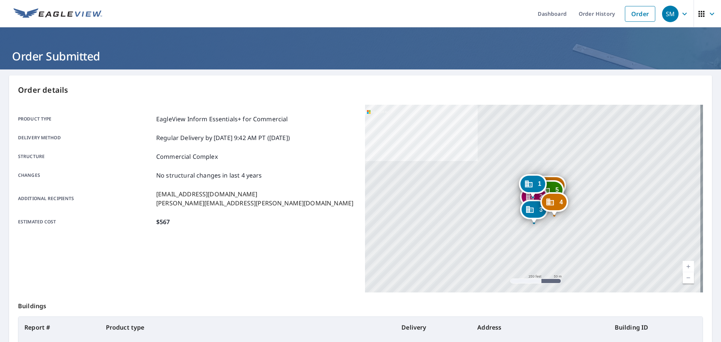
drag, startPoint x: 257, startPoint y: 166, endPoint x: 241, endPoint y: 69, distance: 98.9
